Goal: Information Seeking & Learning: Learn about a topic

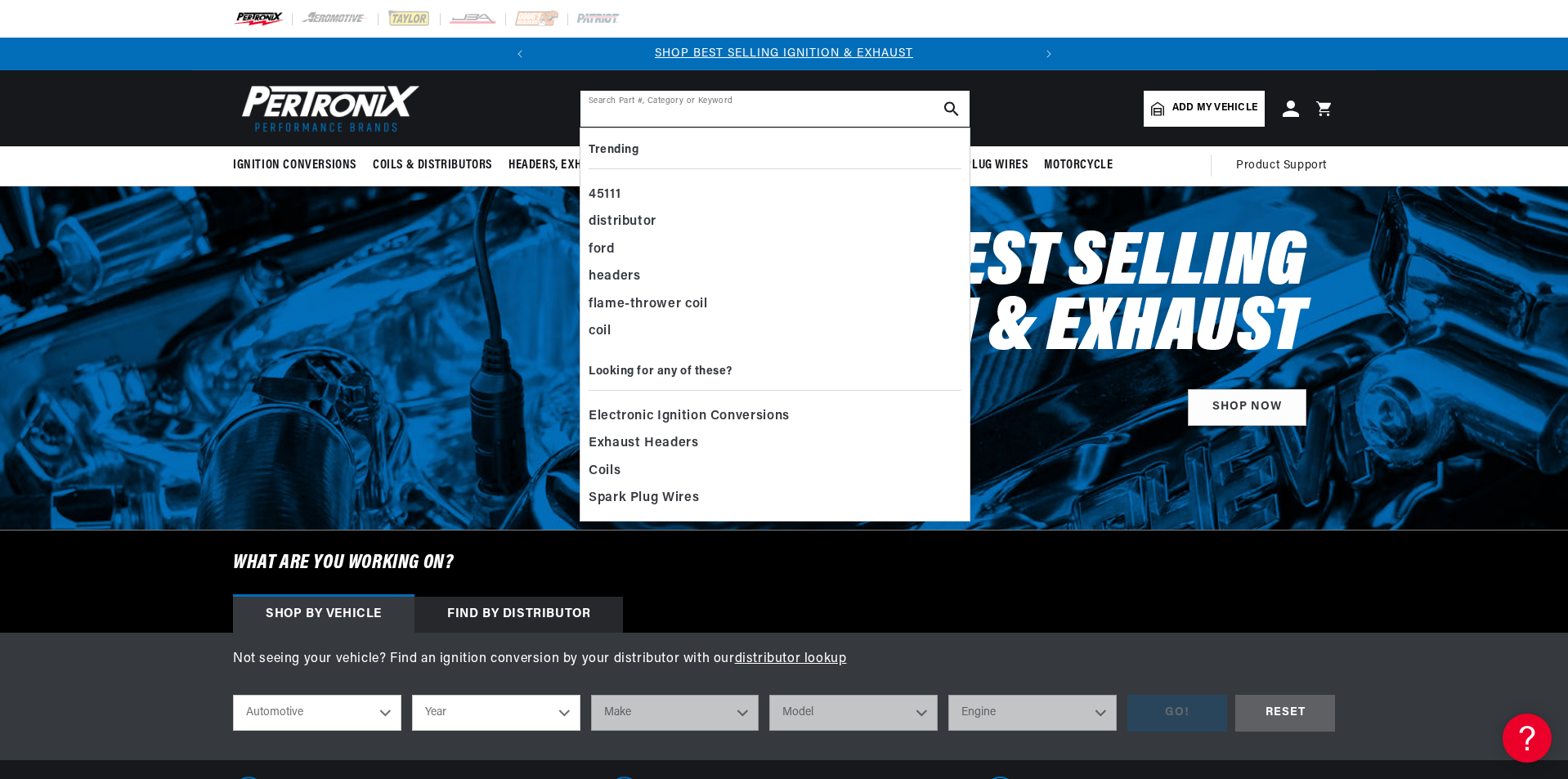
click at [658, 102] on input "text" at bounding box center [775, 108] width 389 height 36
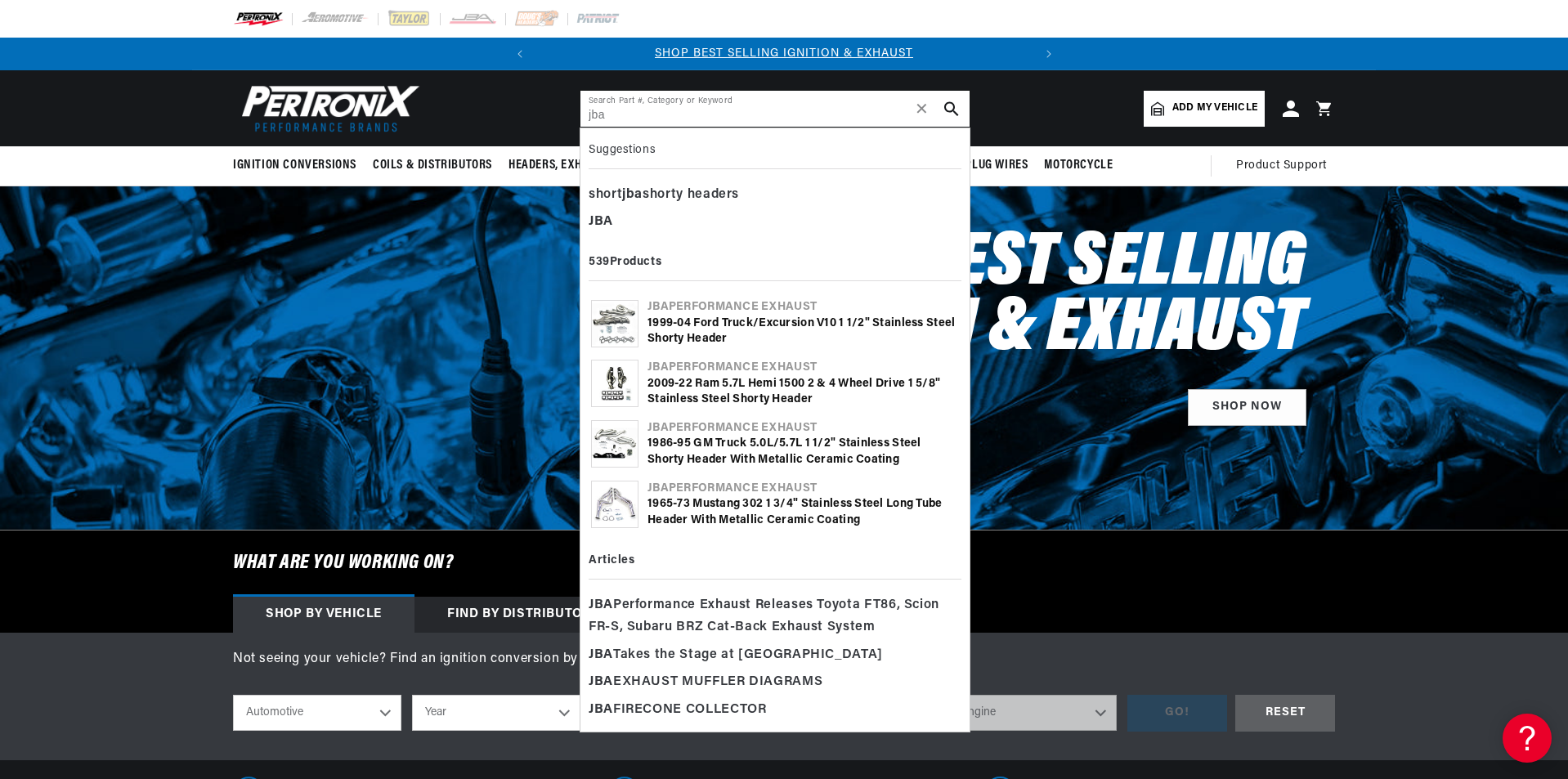
type input "jba"
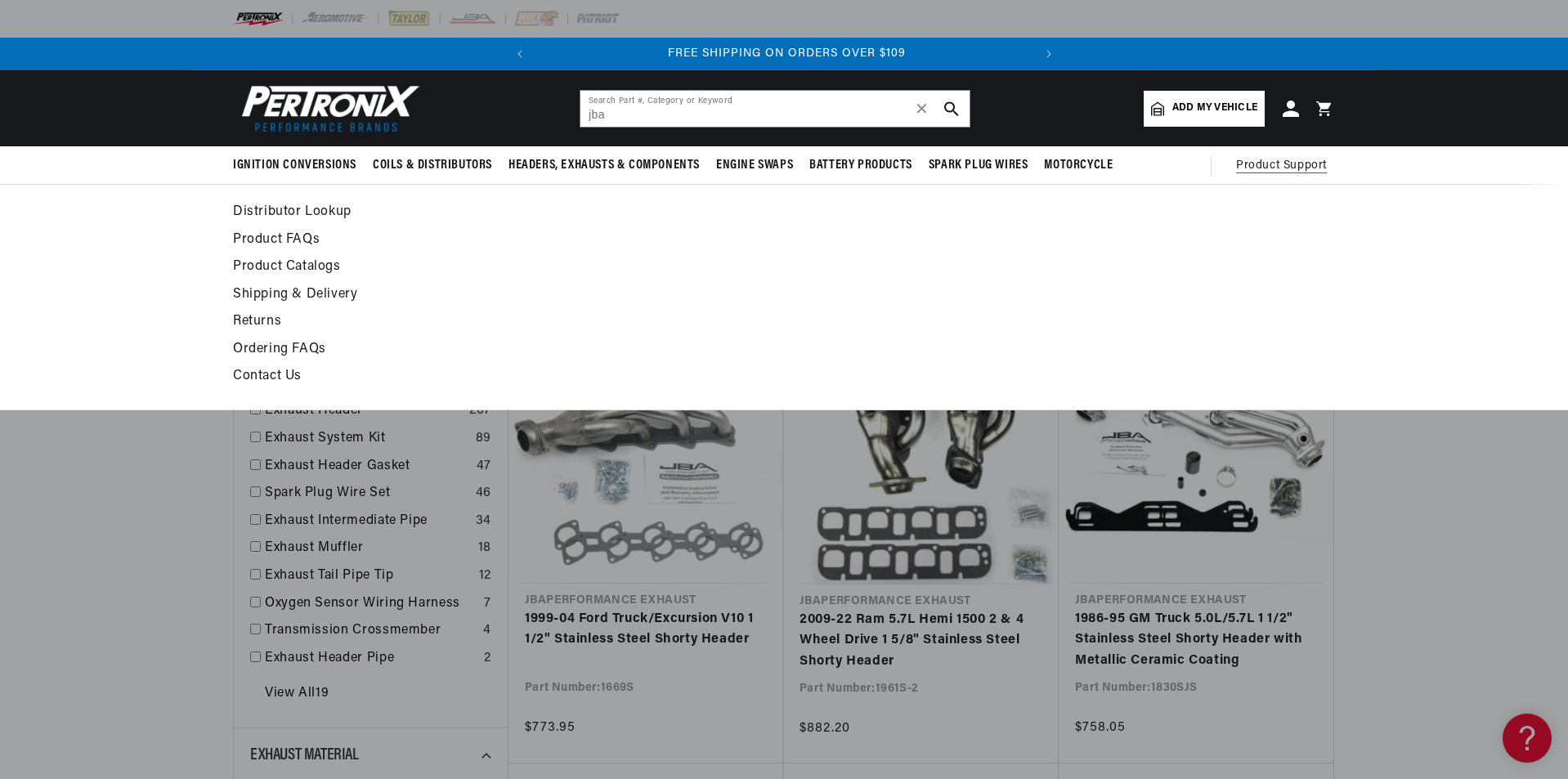
scroll to position [0, 495]
click at [1285, 158] on span "Product Support" at bounding box center [1281, 166] width 90 height 18
click at [272, 266] on link "Product Catalogs" at bounding box center [635, 267] width 804 height 23
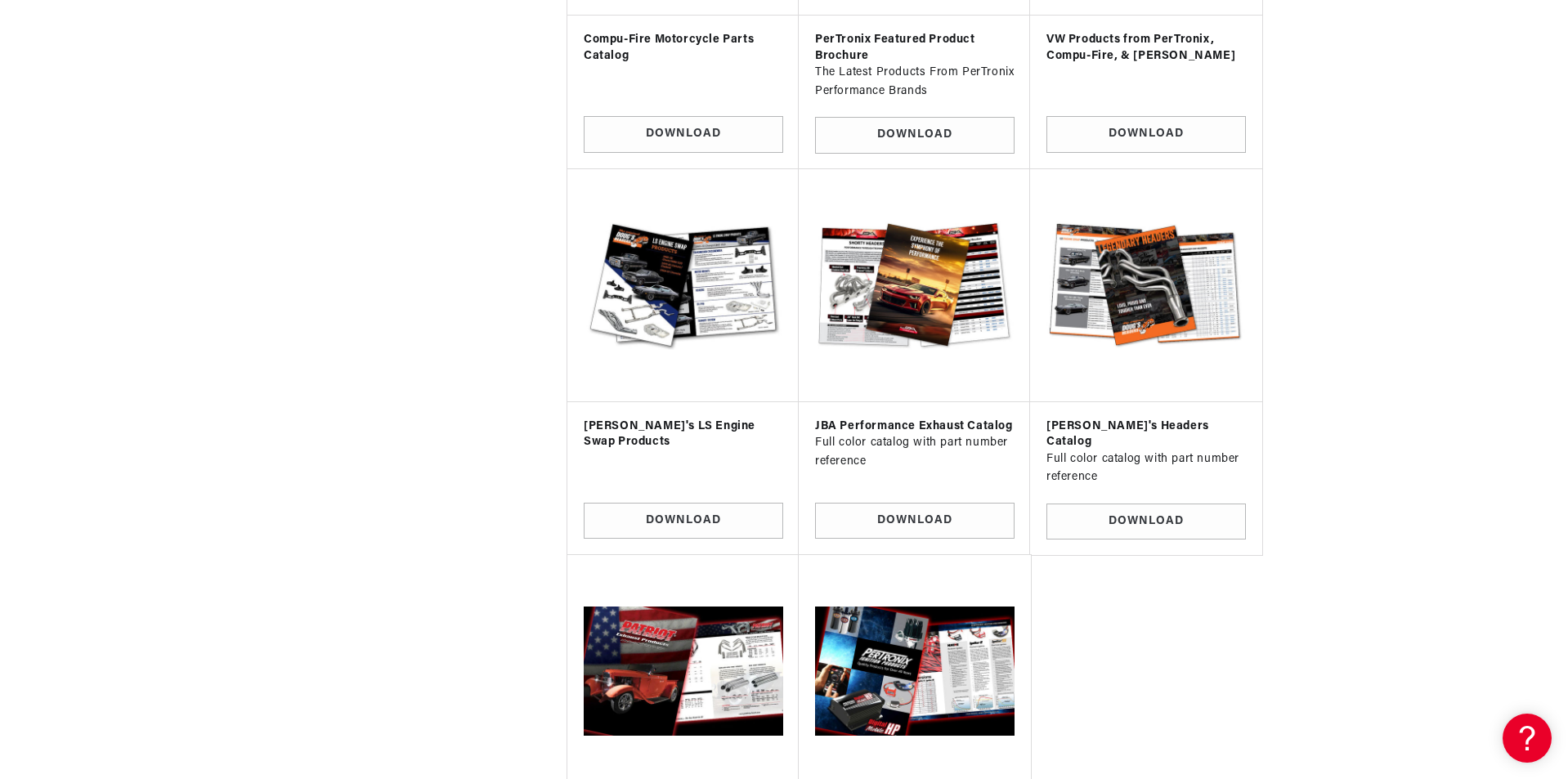
scroll to position [1020, 0]
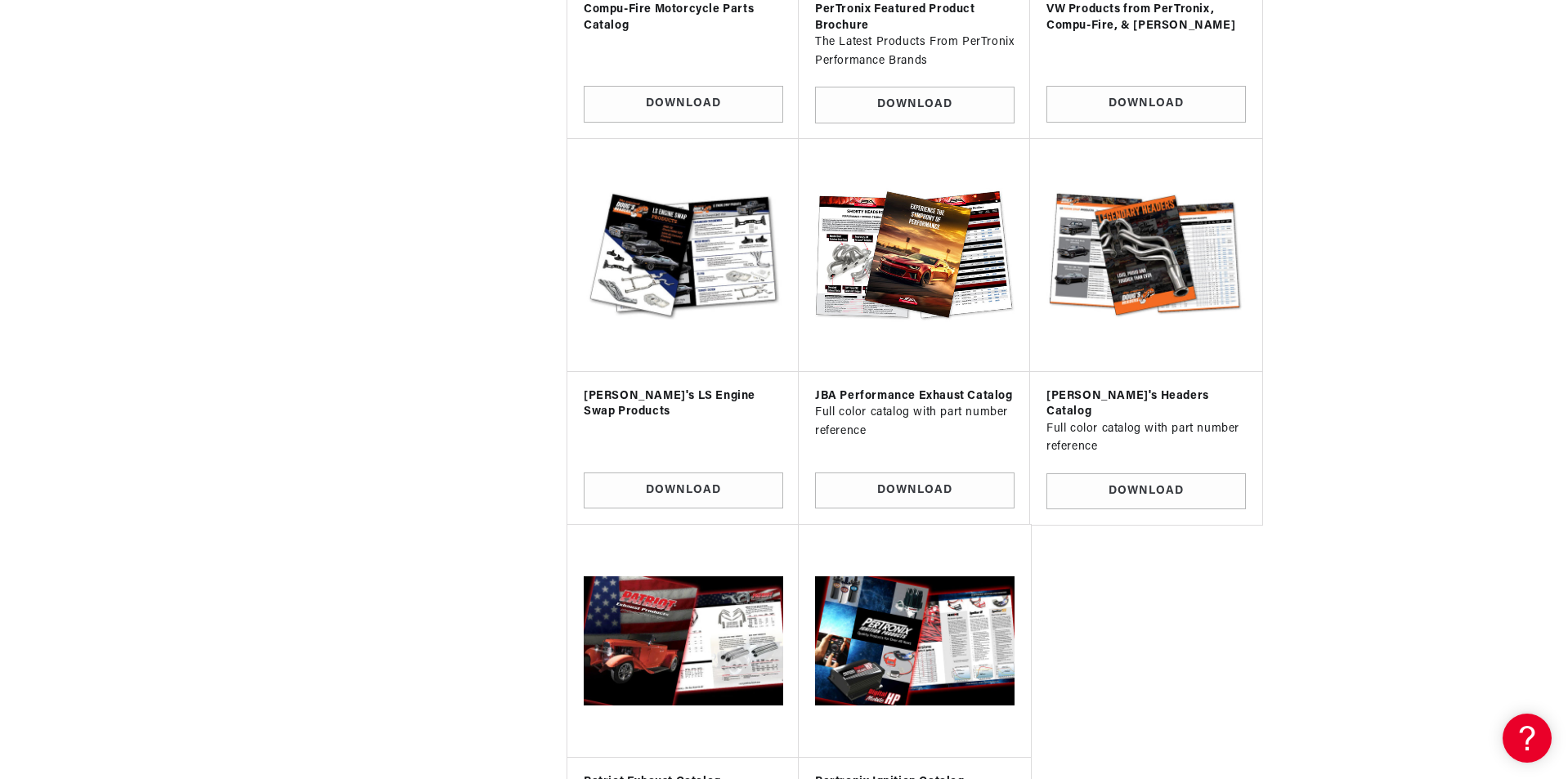
click at [910, 225] on img at bounding box center [914, 254] width 205 height 205
click at [904, 249] on img at bounding box center [914, 254] width 205 height 205
click at [898, 472] on link "Download" at bounding box center [915, 490] width 199 height 37
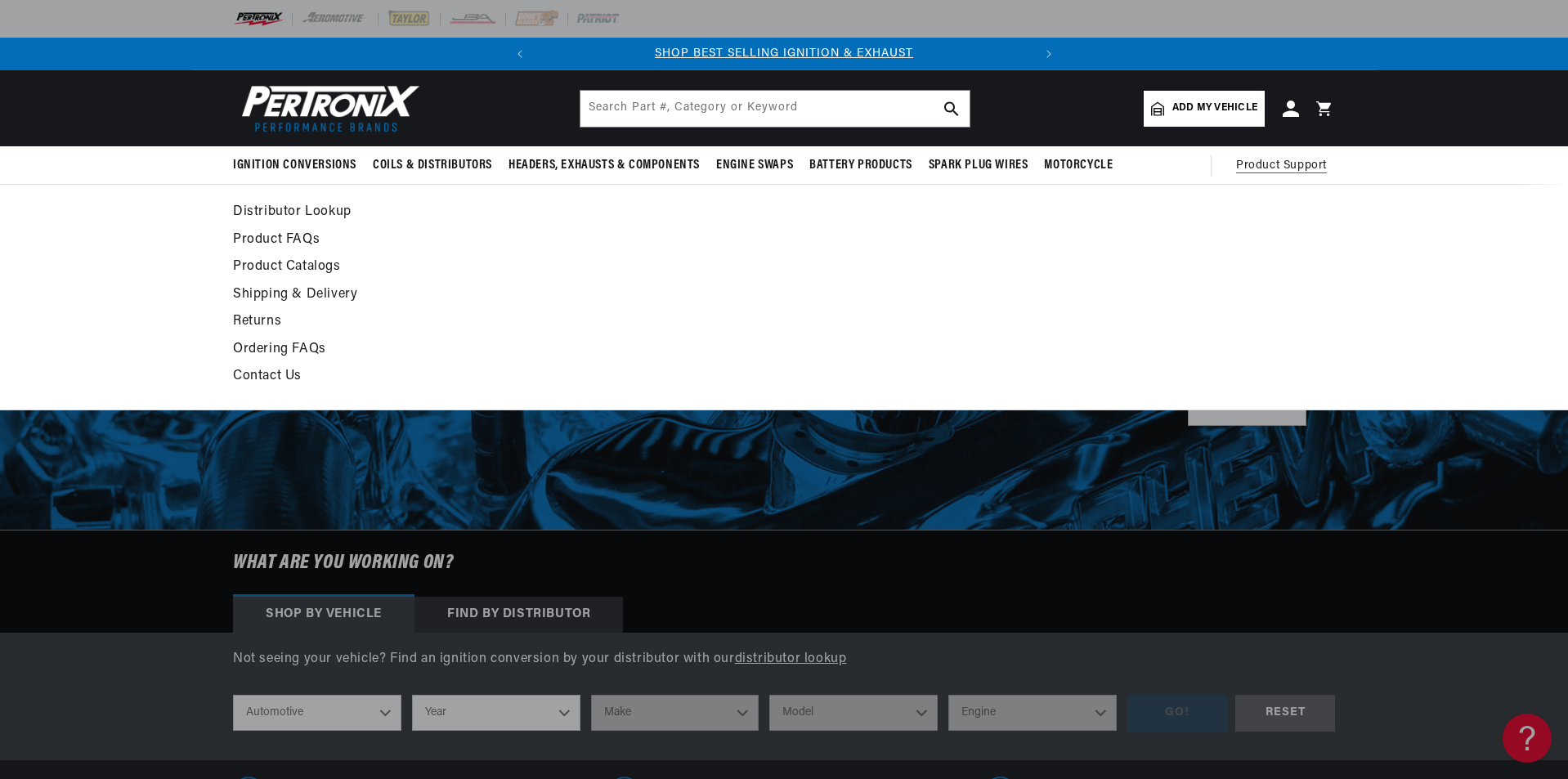
click at [261, 372] on link "Contact Us" at bounding box center [635, 376] width 804 height 23
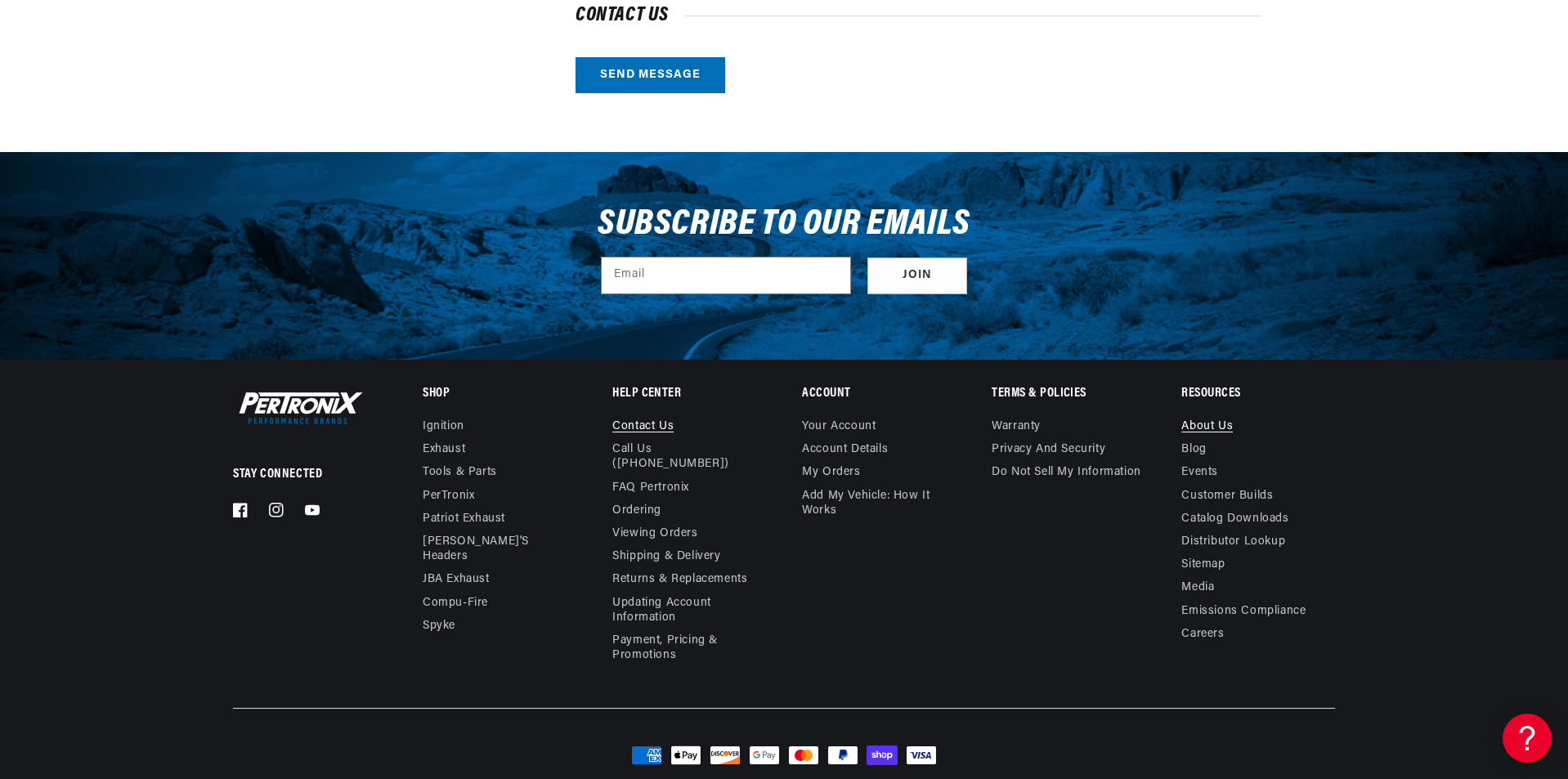
click at [1208, 425] on link "About Us" at bounding box center [1208, 429] width 52 height 19
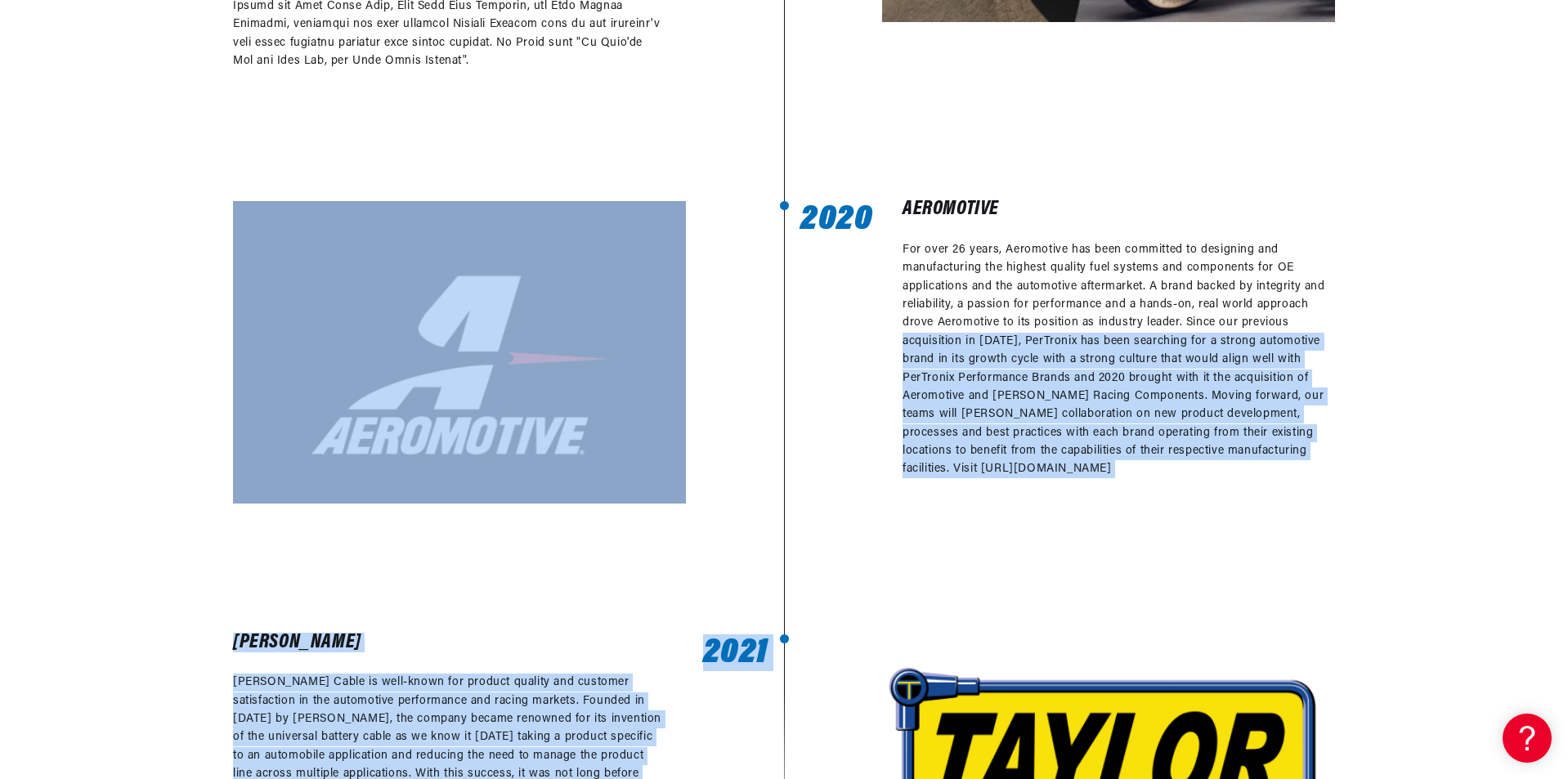
drag, startPoint x: 1568, startPoint y: 560, endPoint x: 1557, endPoint y: 303, distance: 257.2
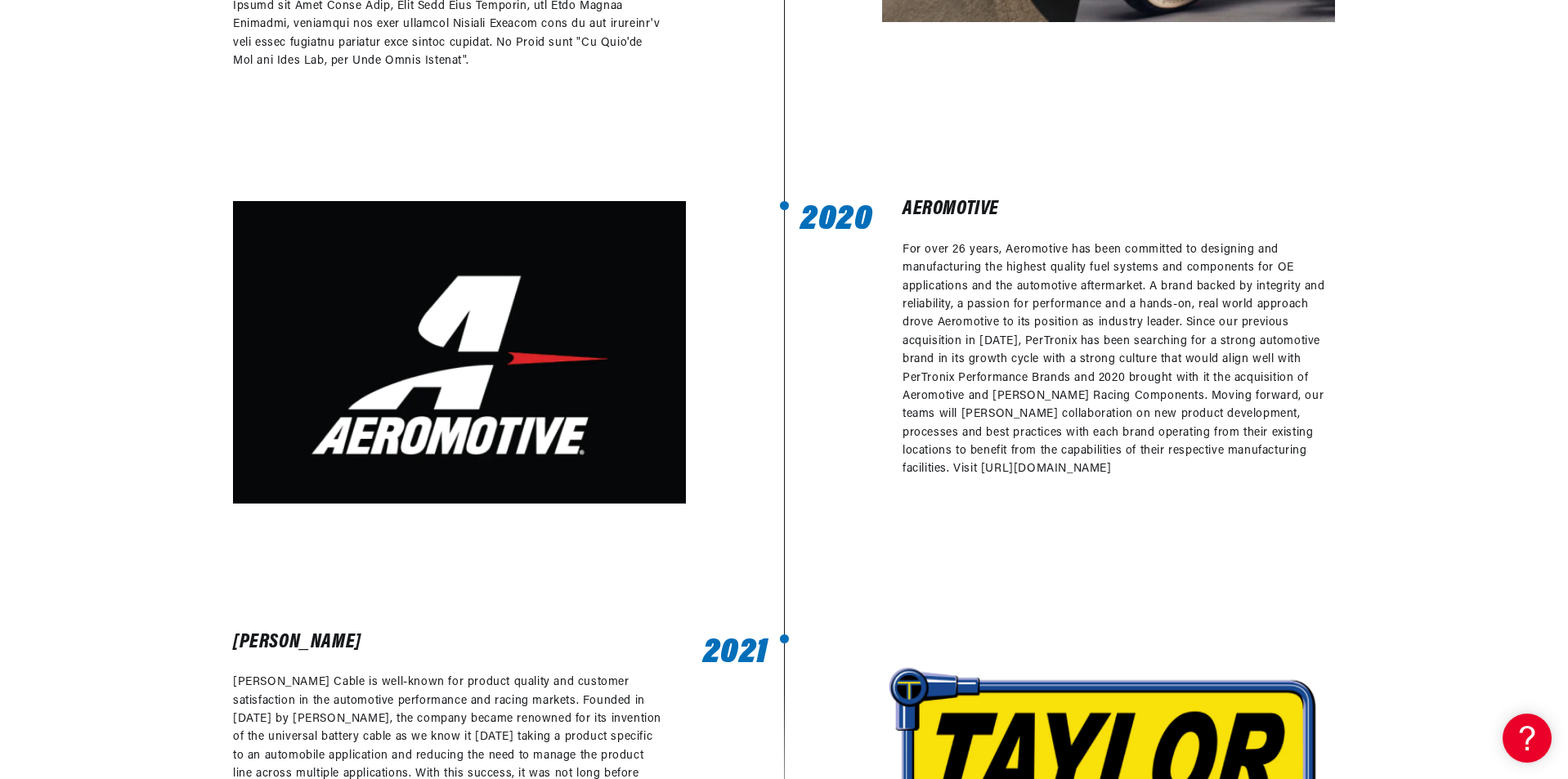
scroll to position [0, 495]
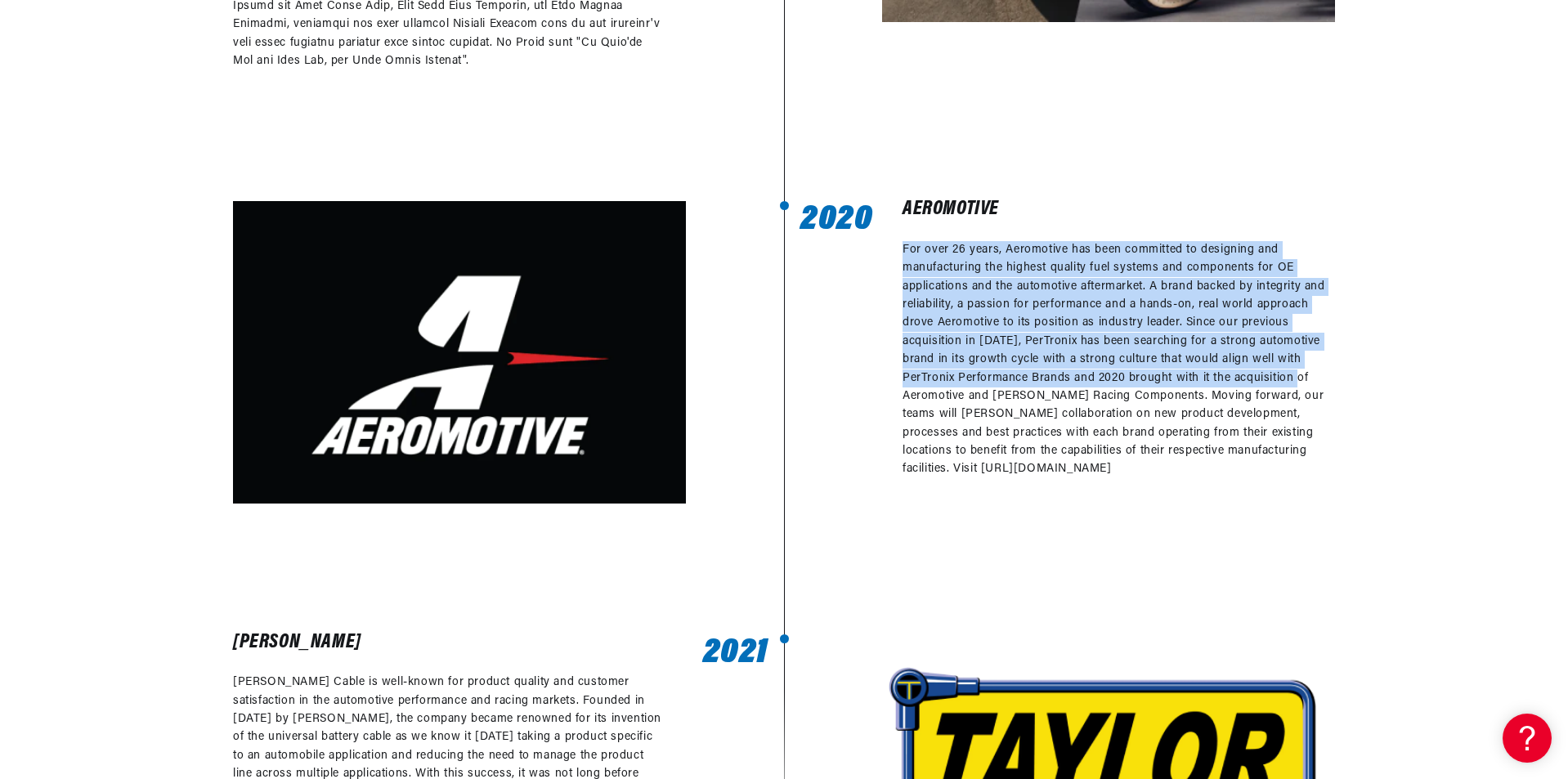
drag, startPoint x: 1551, startPoint y: 292, endPoint x: 1548, endPoint y: 154, distance: 138.0
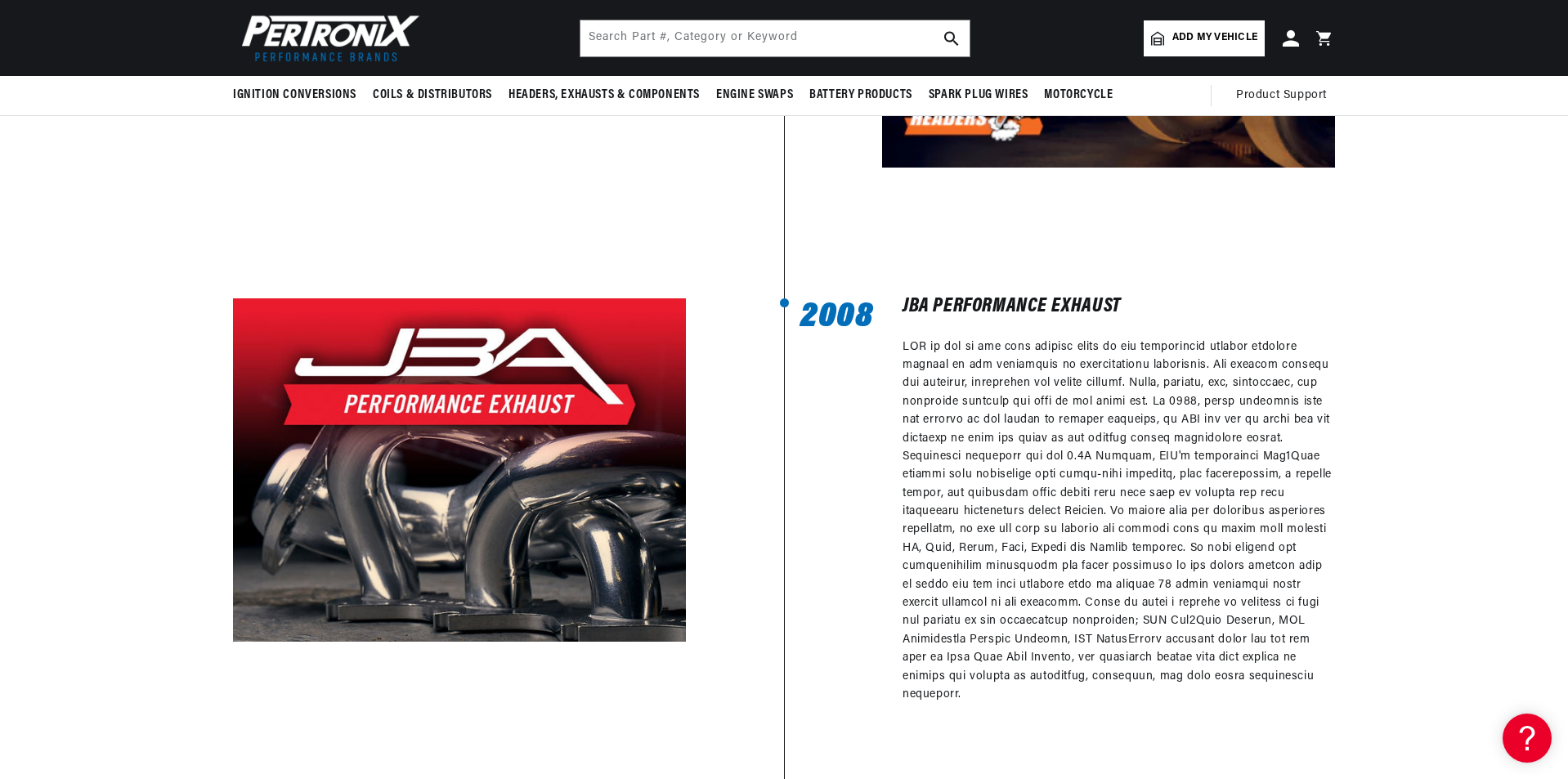
scroll to position [0, 1]
